Goal: Task Accomplishment & Management: Complete application form

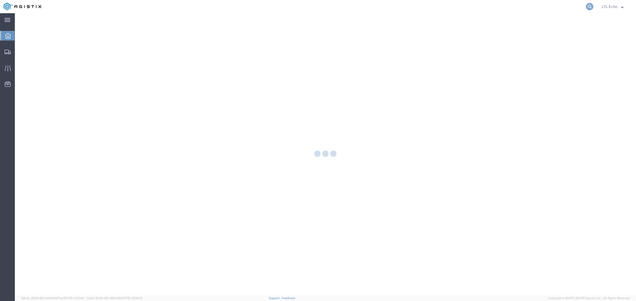
click at [589, 6] on icon at bounding box center [588, 6] width 7 height 7
click at [566, 6] on input "search" at bounding box center [504, 6] width 161 height 13
paste input "839656715088"
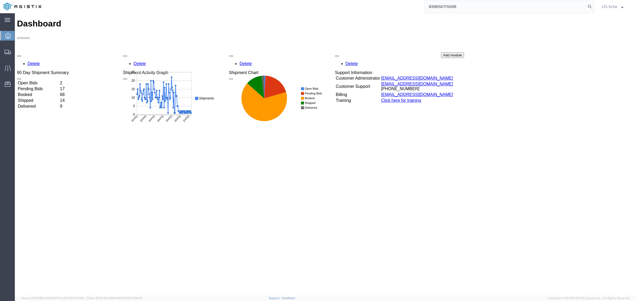
drag, startPoint x: 469, startPoint y: 7, endPoint x: 336, endPoint y: -9, distance: 134.2
click at [336, 0] on html "main_menu Created with Sketch. Collapse Menu Dashboard Shipments Traffic Resour…" at bounding box center [318, 150] width 636 height 301
paste input "56718549"
type input "56718549"
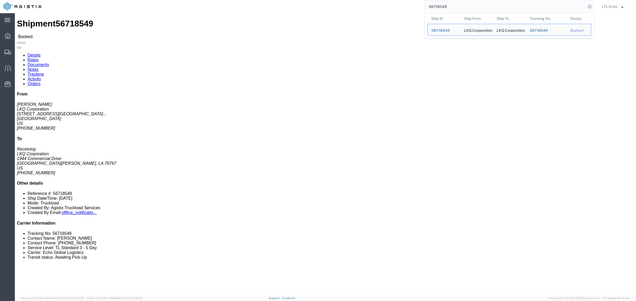
click div "Leg 1 - Truckload Vehicle 1: Standard Dry Van (53 Feet) Number of trucks: 1"
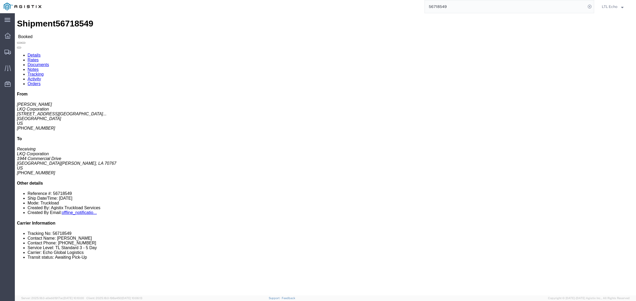
click span "56718549"
copy span "56718549"
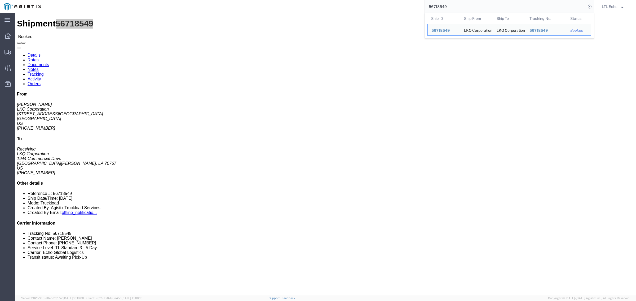
drag, startPoint x: 461, startPoint y: 7, endPoint x: 379, endPoint y: -4, distance: 82.8
click at [379, 0] on html "main_menu Created with Sketch. Collapse Menu Dashboard Shipments Traffic Resour…" at bounding box center [318, 150] width 636 height 301
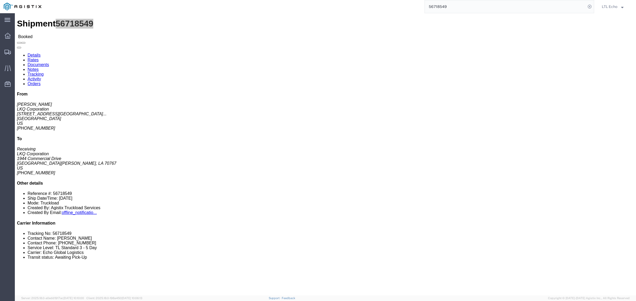
click at [9, 7] on img at bounding box center [23, 7] width 38 height 8
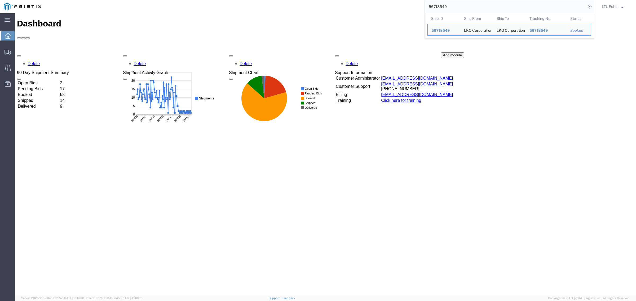
drag, startPoint x: 451, startPoint y: 5, endPoint x: 403, endPoint y: 2, distance: 48.6
click at [403, 2] on div "56718549 Ship ID Ship From Ship To Tracking Nu. Status Ship ID 56718549 Ship Fr…" at bounding box center [319, 6] width 549 height 13
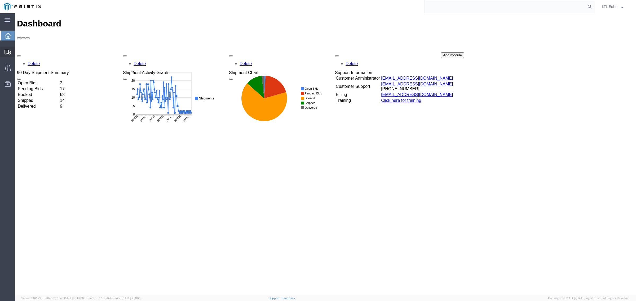
click at [5, 54] on icon at bounding box center [8, 52] width 6 height 5
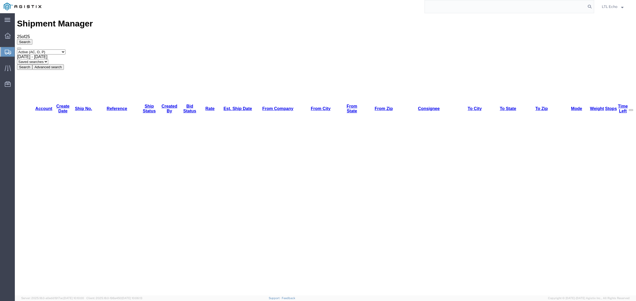
click at [466, 7] on input "search" at bounding box center [504, 6] width 161 height 13
paste input "56718549"
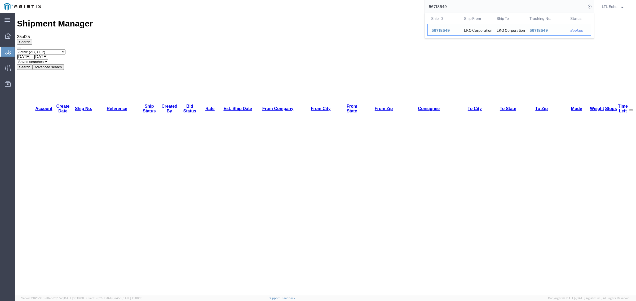
click at [441, 31] on span "56718549" at bounding box center [440, 30] width 18 height 4
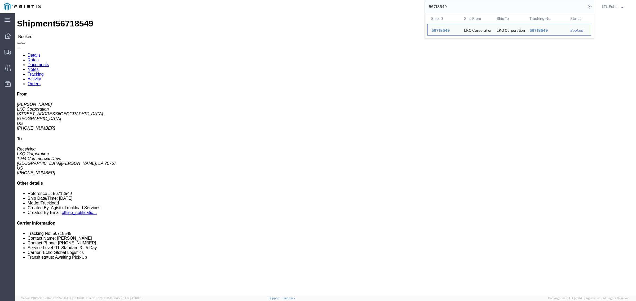
click at [439, 5] on input "56718549" at bounding box center [504, 6] width 161 height 13
paste input "9270"
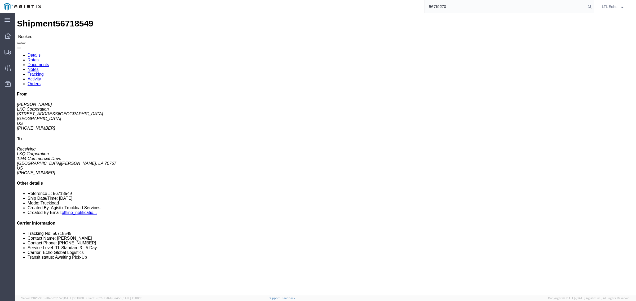
type input "56719270"
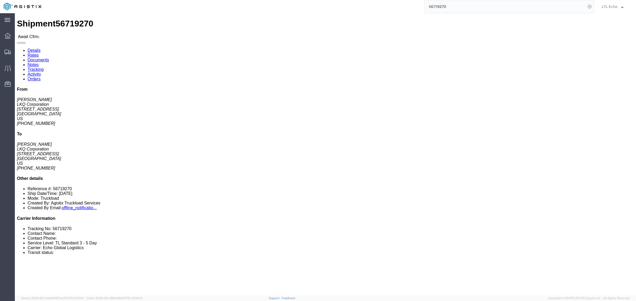
click link "Notes"
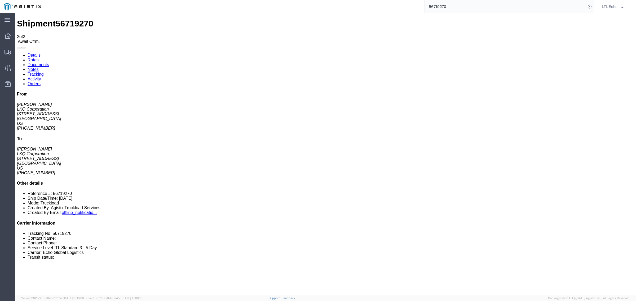
click at [34, 53] on link "Details" at bounding box center [34, 55] width 13 height 5
drag, startPoint x: 58, startPoint y: 60, endPoint x: 3, endPoint y: 64, distance: 55.2
click div "Ship From LKQ Corporation ([PERSON_NAME]) 1634 [STREET_ADDRESS] [PHONE_NUMBER] …"
copy address "[STREET_ADDRESS]"
click b "56719270"
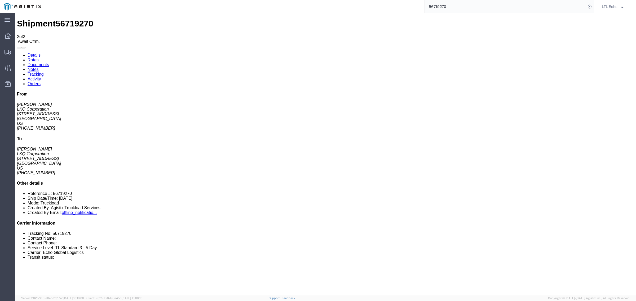
click b "56719270"
copy b "56719270"
drag, startPoint x: 163, startPoint y: 61, endPoint x: 132, endPoint y: 64, distance: 30.3
click div "Ship To LKQ Corporation ([PERSON_NAME]) [STREET_ADDRESS] [PHONE_NUMBER] [EMAIL_…"
copy address "[STREET_ADDRESS]"
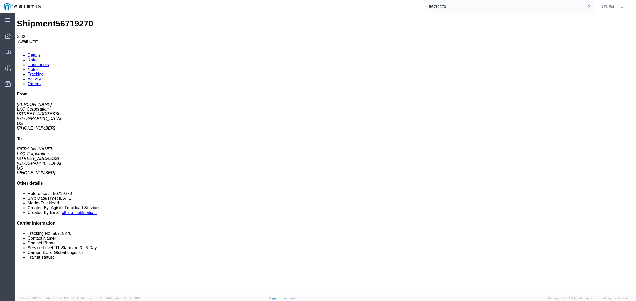
click div "References Bill Of Lading: 56719270 Edit References Select Account Type Activit…"
copy b "56719270"
click b "56719270"
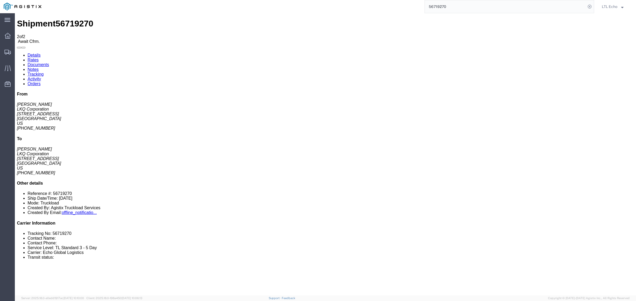
copy b "56719270"
click div "Leg 1 - Truckload Vehicle 1: Standard Dry Van (53 Feet) Number of trucks: 1"
drag, startPoint x: 331, startPoint y: 50, endPoint x: 266, endPoint y: 52, distance: 65.4
click p "[DATE] 07:00 - [DATE] 08:00"
click link "Notes"
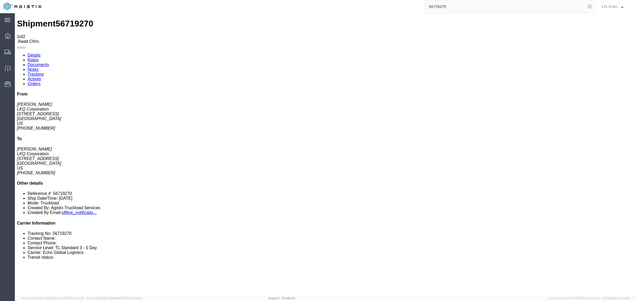
click at [34, 53] on link "Details" at bounding box center [34, 55] width 13 height 5
click link "Rates"
click at [28, 53] on link "Details" at bounding box center [34, 55] width 13 height 5
click b "56719270"
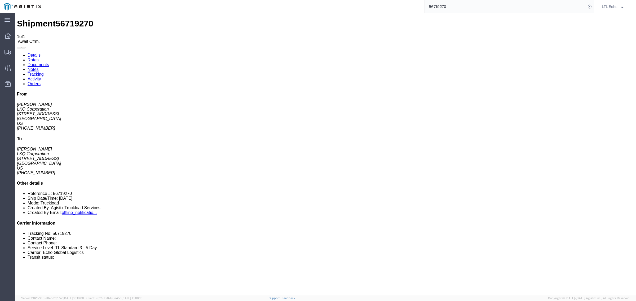
click link "Confirm"
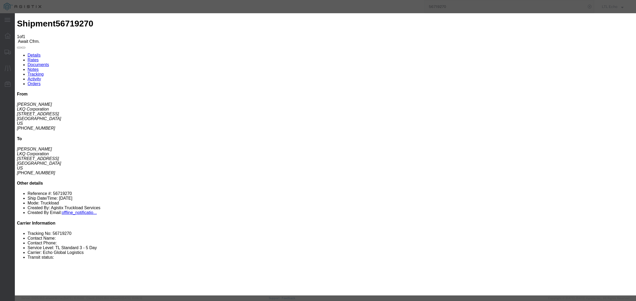
click input "checkbox"
checkbox input "true"
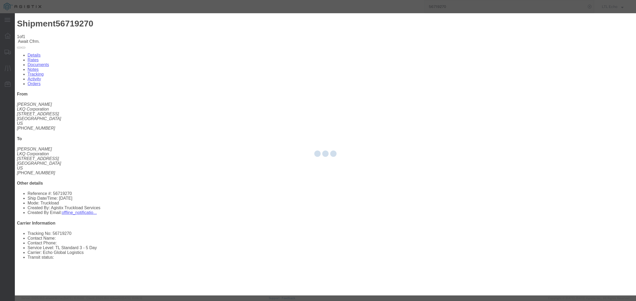
type input "LTL Echo"
type input "+ 8005116111"
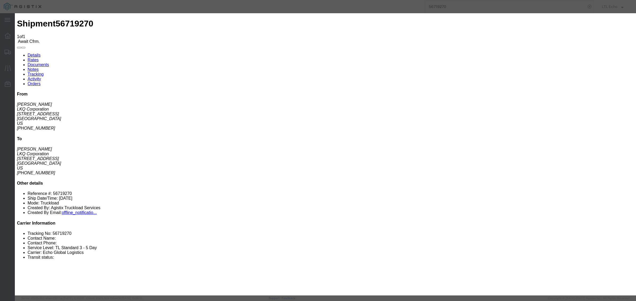
click input "text"
paste input "64176013"
type input "64176013"
click button "Submit"
